Goal: Information Seeking & Learning: Check status

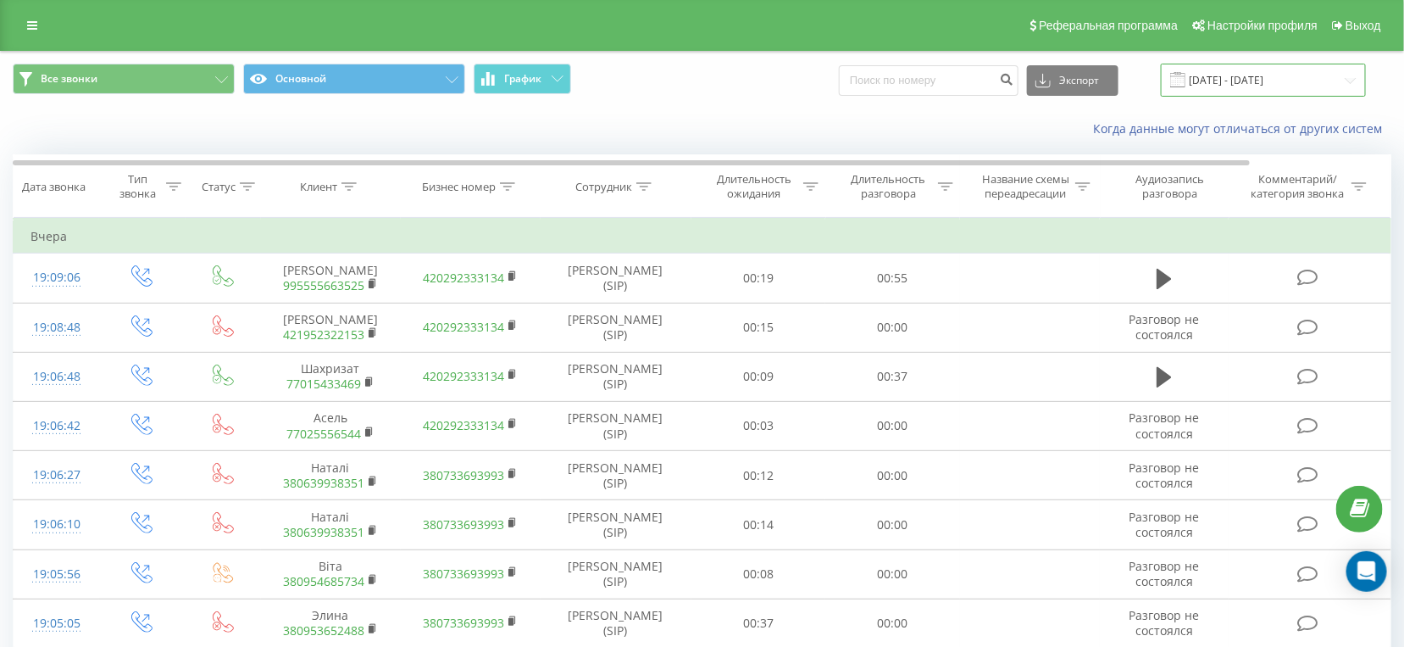
click at [1235, 73] on input "[DATE] - [DATE]" at bounding box center [1263, 80] width 205 height 33
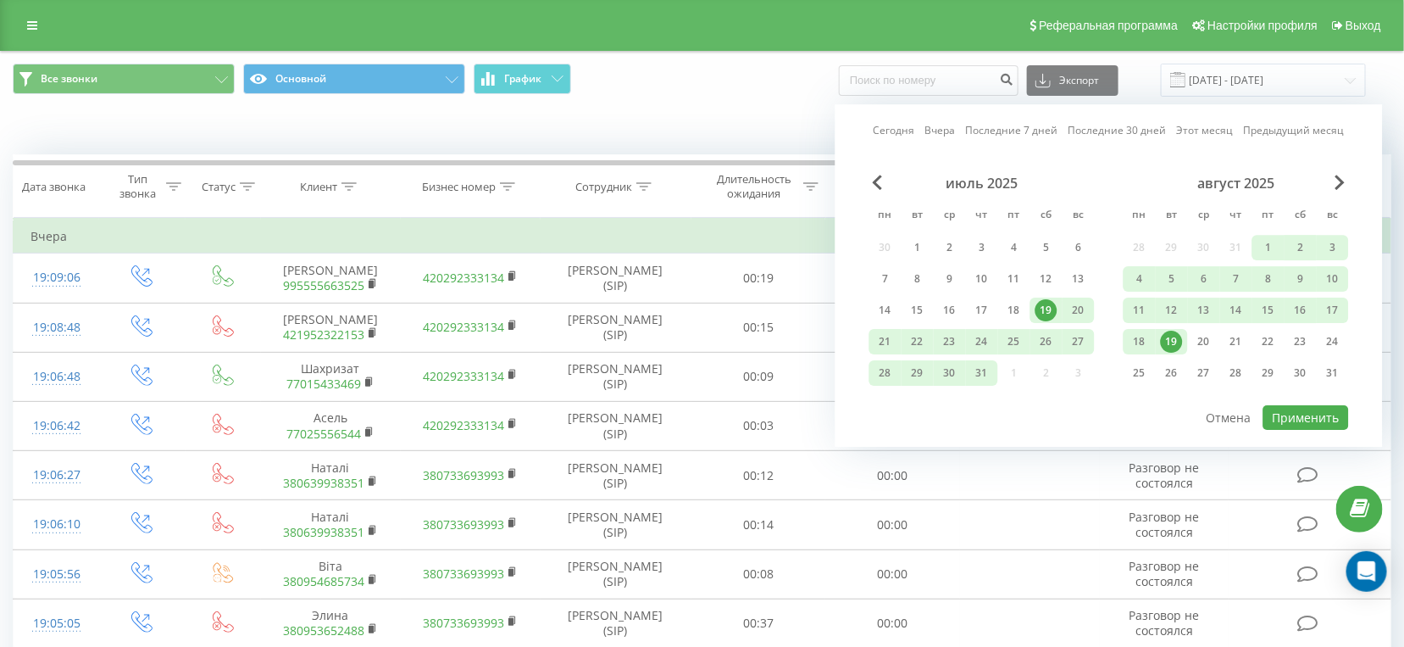
click at [1164, 334] on div "19" at bounding box center [1172, 342] width 22 height 22
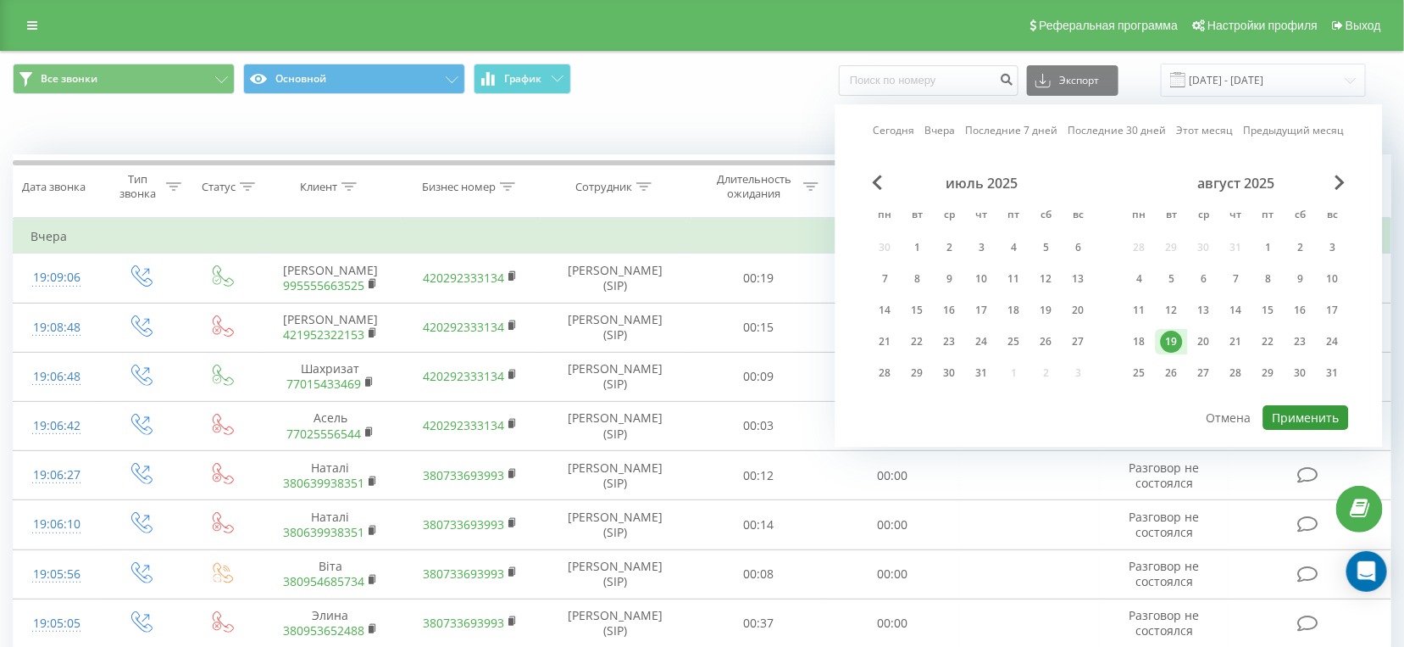
click at [1336, 405] on button "Применить" at bounding box center [1307, 417] width 86 height 25
type input "[DATE] - [DATE]"
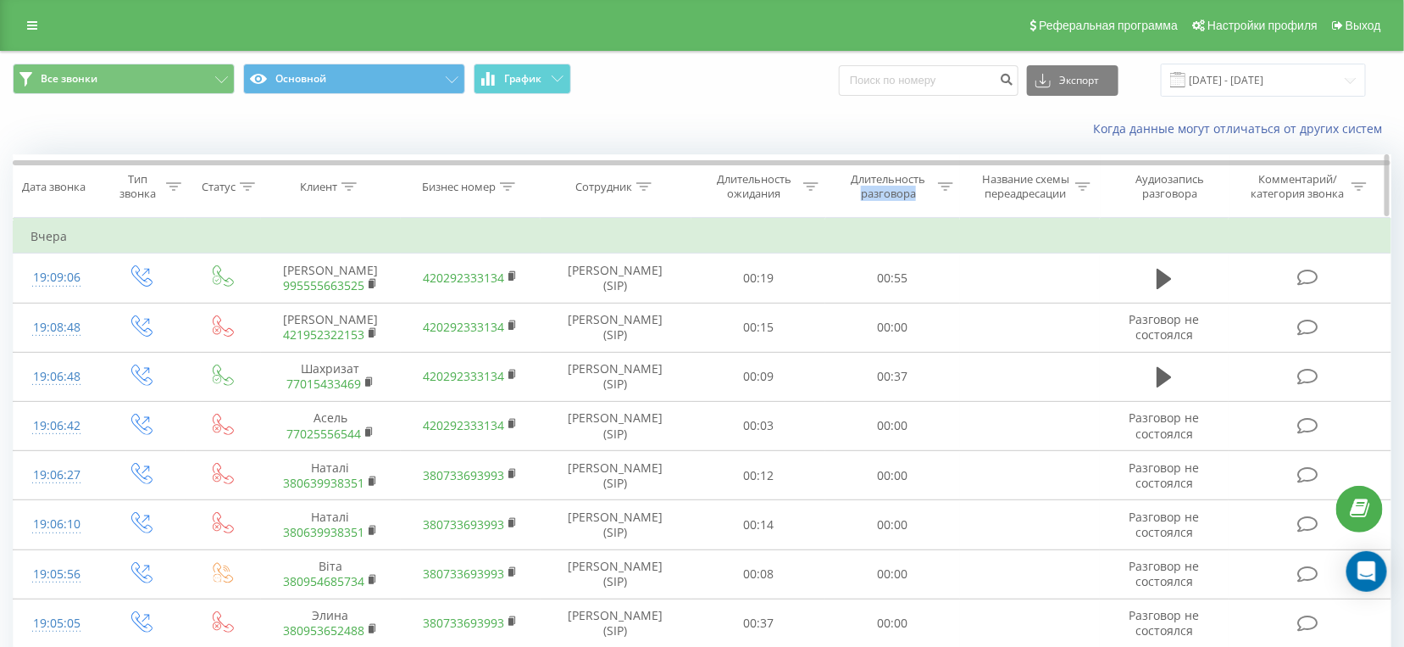
click at [923, 186] on div "Длительность разговора" at bounding box center [888, 186] width 91 height 29
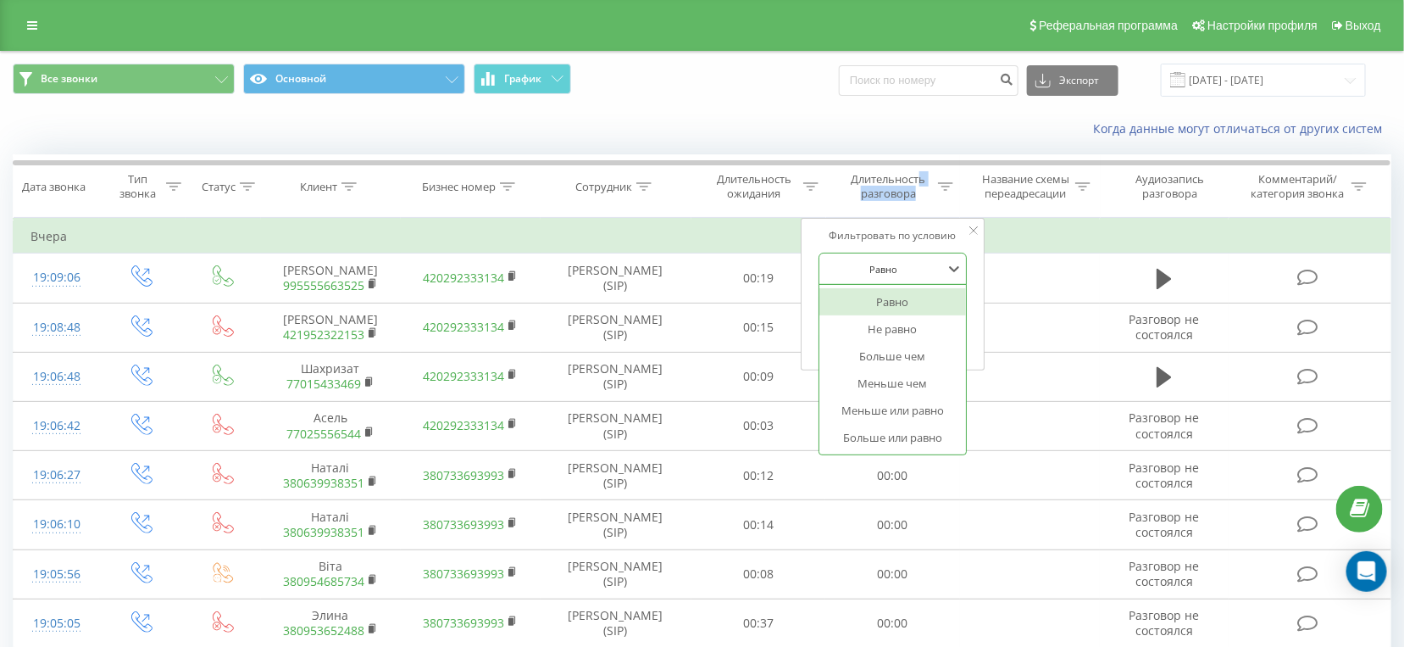
click at [896, 256] on div "Равно" at bounding box center [884, 268] width 124 height 25
click at [893, 364] on div "Больше чем" at bounding box center [893, 355] width 147 height 27
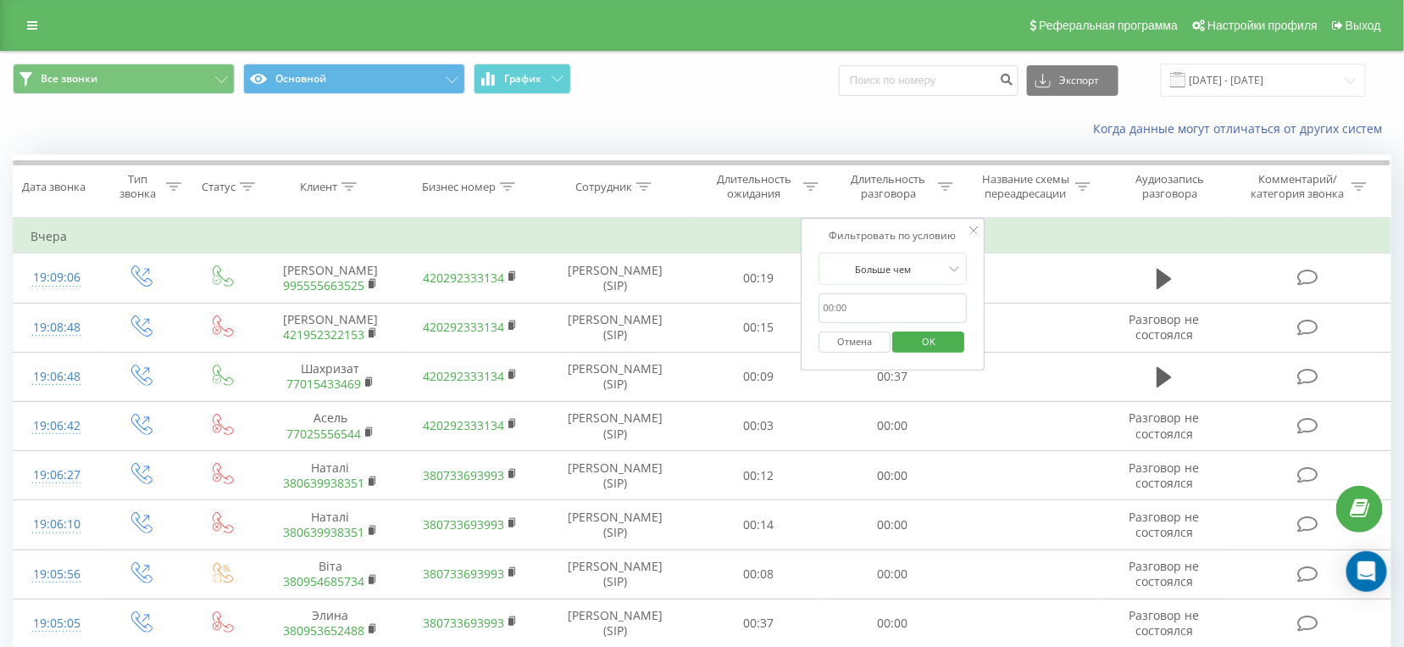
click at [890, 305] on input "text" at bounding box center [893, 308] width 149 height 30
type input "28"
click at [926, 348] on span "OK" at bounding box center [928, 341] width 47 height 26
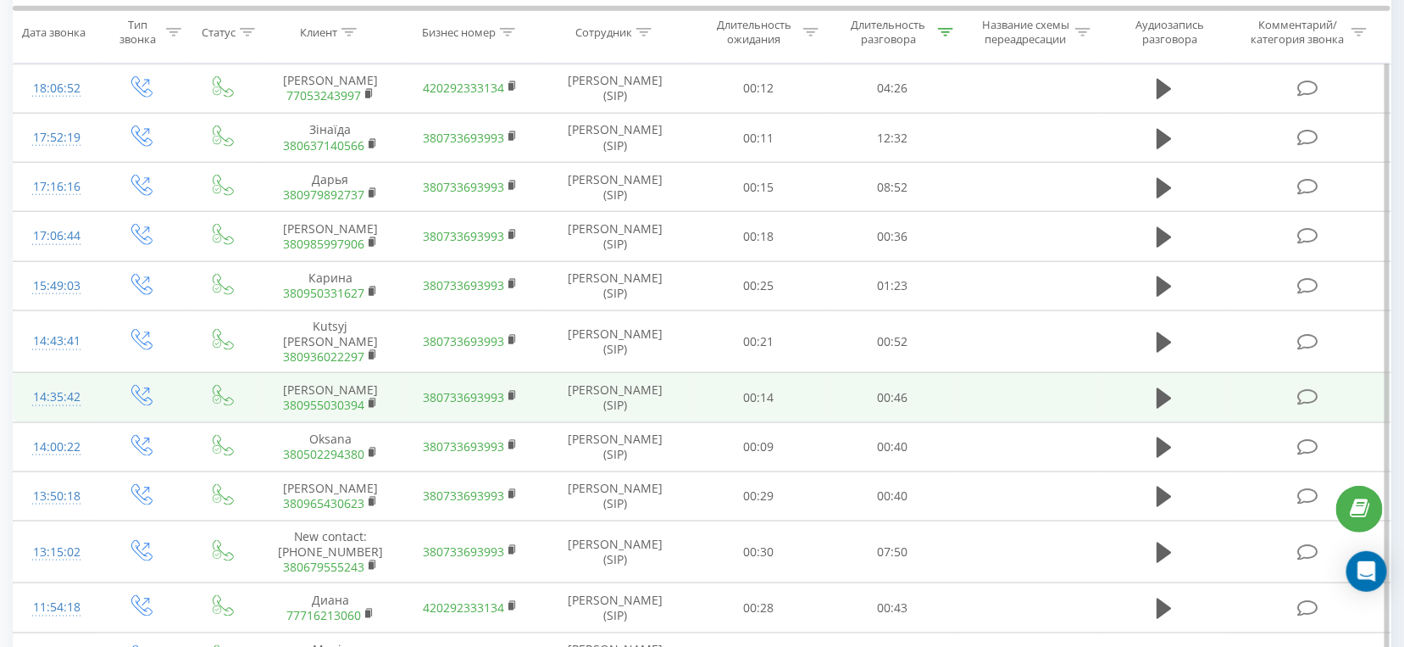
scroll to position [814, 0]
